Goal: Task Accomplishment & Management: Manage account settings

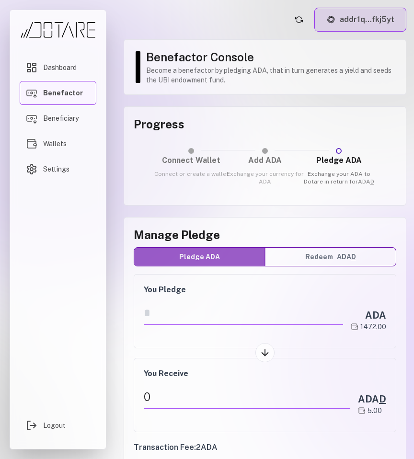
click at [354, 15] on button "addr1q...fkj5yt" at bounding box center [361, 20] width 92 height 24
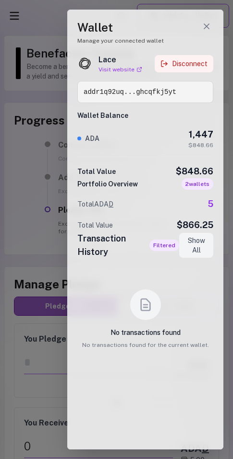
click at [189, 57] on button "Disconnect" at bounding box center [183, 63] width 59 height 17
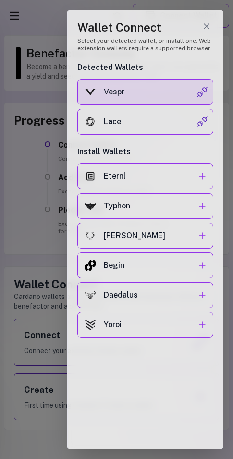
click at [159, 94] on div "Vespr" at bounding box center [150, 92] width 93 height 12
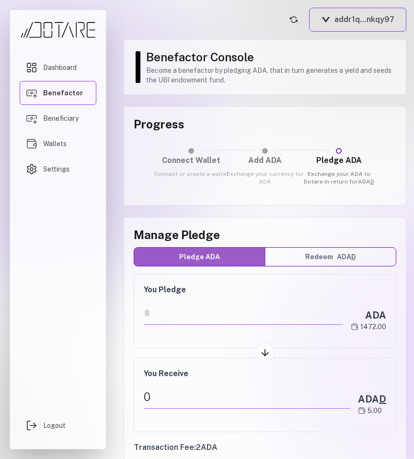
click at [347, 32] on main "addr1q...nkqy97 Benefactor Console Become a benefactor by pledging ADA, that in…" at bounding box center [265, 229] width 298 height 459
click at [351, 24] on button "addr1q...nkqy97" at bounding box center [357, 20] width 97 height 24
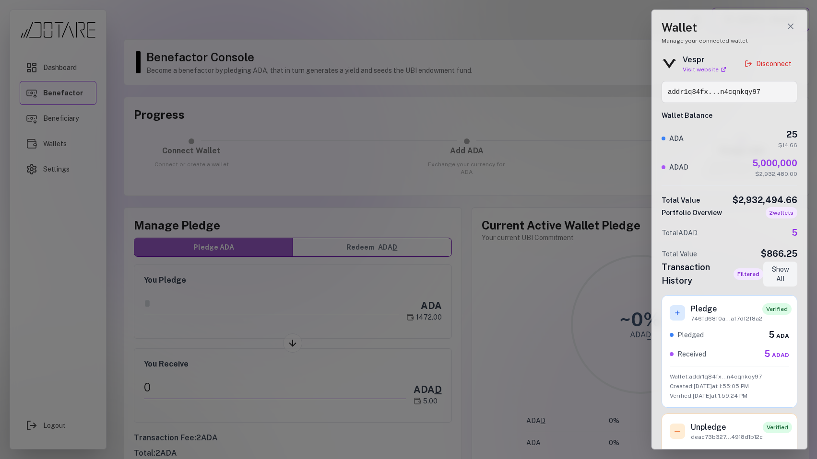
click at [414, 75] on div at bounding box center [408, 229] width 817 height 459
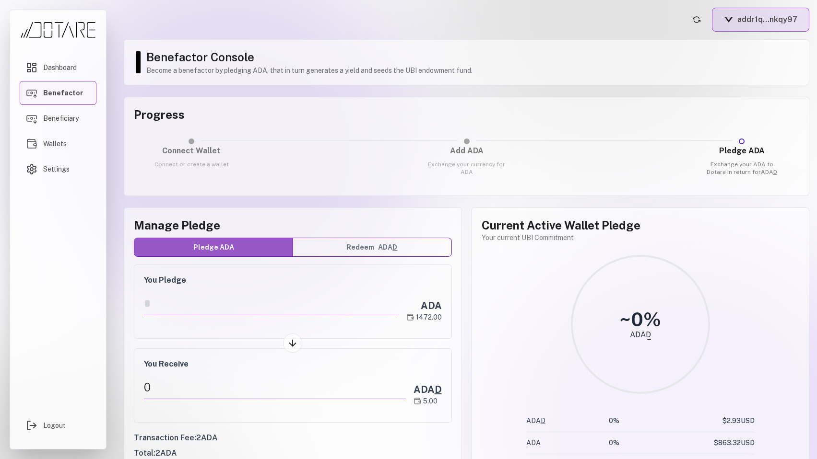
click at [414, 23] on button "addr1q...nkqy97" at bounding box center [760, 20] width 97 height 24
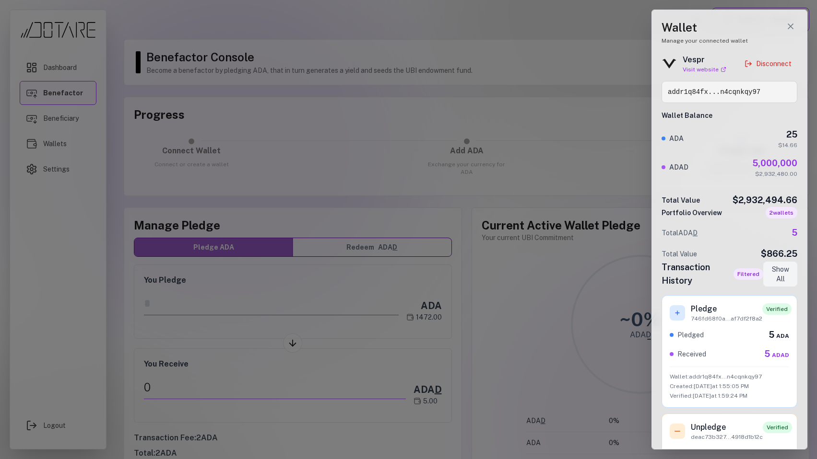
click at [414, 8] on button "addr1q...nkqy97" at bounding box center [760, 20] width 97 height 24
click at [414, 60] on div at bounding box center [408, 229] width 817 height 459
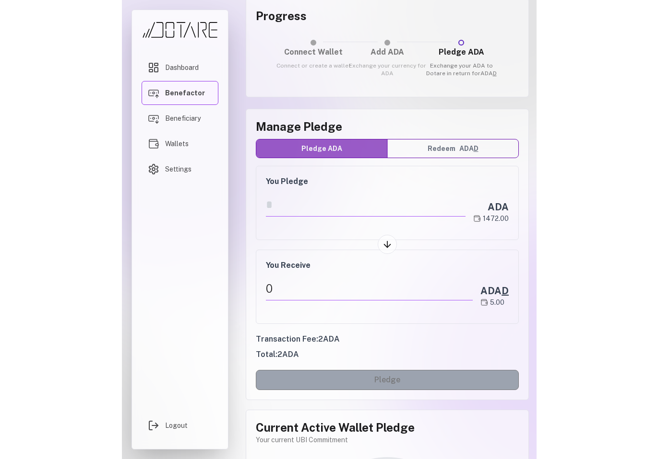
scroll to position [150, 0]
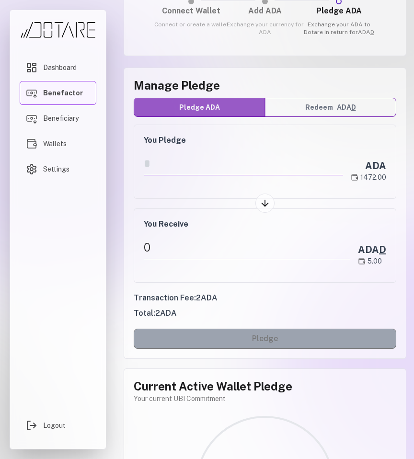
click at [1, 180] on div "Dashboard Benefactor Beneficiary Wallets Settings Logout" at bounding box center [58, 229] width 116 height 459
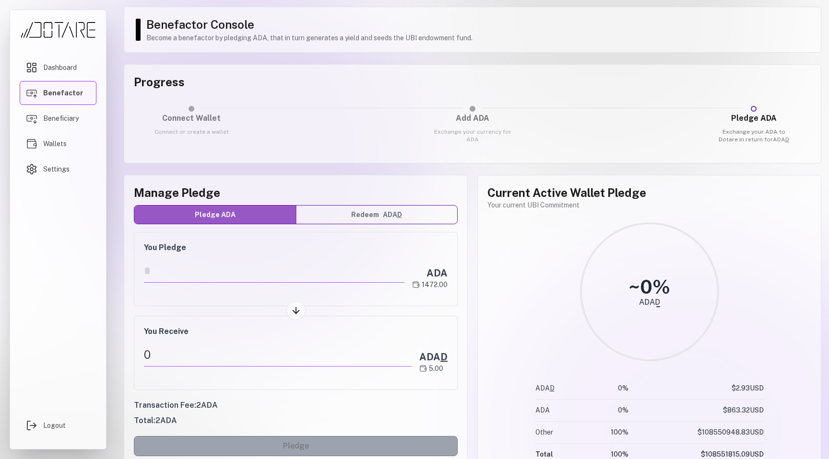
scroll to position [57, 0]
